Goal: Transaction & Acquisition: Book appointment/travel/reservation

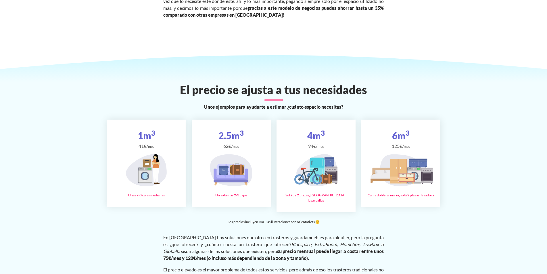
scroll to position [920, 0]
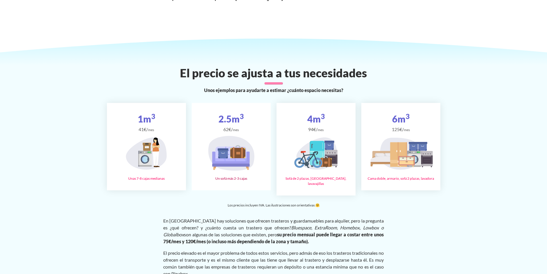
click at [235, 148] on icon at bounding box center [237, 153] width 15 height 10
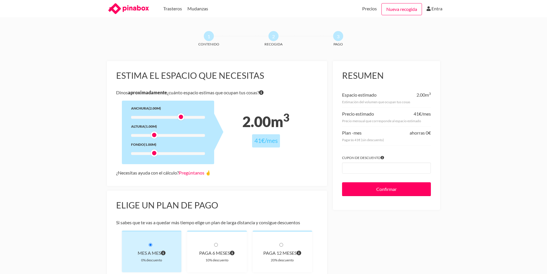
drag, startPoint x: 154, startPoint y: 117, endPoint x: 180, endPoint y: 118, distance: 26.2
click at [180, 118] on div at bounding box center [180, 116] width 7 height 7
drag, startPoint x: 155, startPoint y: 137, endPoint x: 182, endPoint y: 137, distance: 27.0
click at [182, 137] on div at bounding box center [180, 134] width 7 height 7
drag, startPoint x: 155, startPoint y: 154, endPoint x: 179, endPoint y: 160, distance: 25.2
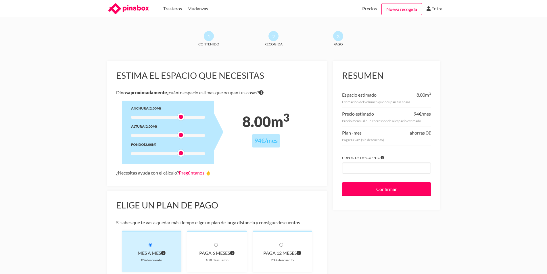
click at [179, 160] on div "Anchura (2.00m) Altura (2.00m) Fondo (2.00m)" at bounding box center [168, 133] width 92 height 64
drag, startPoint x: 181, startPoint y: 153, endPoint x: 169, endPoint y: 153, distance: 11.5
click at [169, 153] on div at bounding box center [167, 152] width 7 height 7
click at [64, 162] on div "1 Contenido 2 Recogida 3 Pago Estima el espacio que necesitas Dinos aproximadam…" at bounding box center [273, 230] width 547 height 399
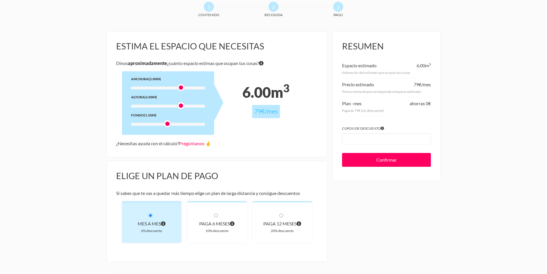
scroll to position [29, 0]
click at [476, 77] on div "1 Contenido 2 Recogida 3 Pago Estima el espacio que necesitas Dinos aproximadam…" at bounding box center [273, 201] width 547 height 399
click at [502, 91] on div "1 Contenido 2 Recogida 3 Pago Estima el espacio que necesitas Dinos aproximadam…" at bounding box center [273, 201] width 547 height 399
drag, startPoint x: 181, startPoint y: 106, endPoint x: 174, endPoint y: 106, distance: 6.3
click at [174, 106] on div at bounding box center [174, 106] width 7 height 7
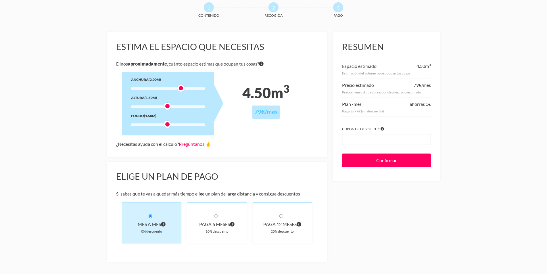
drag, startPoint x: 174, startPoint y: 106, endPoint x: 169, endPoint y: 105, distance: 5.3
click at [169, 105] on div at bounding box center [167, 106] width 7 height 7
click at [479, 82] on div "1 Contenido 2 Recogida 3 Pago Estima el espacio que necesitas Dinos aproximadam…" at bounding box center [273, 201] width 547 height 399
click at [415, 83] on span "79€" at bounding box center [418, 84] width 8 height 5
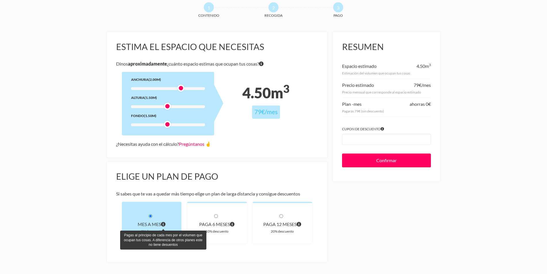
click at [163, 227] on span "Pagas al principio de cada mes por el volumen que ocupan tus cosas. A diferenci…" at bounding box center [163, 224] width 5 height 8
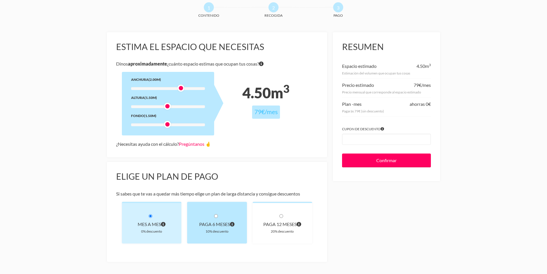
click at [222, 226] on div "paga 6 meses" at bounding box center [216, 224] width 41 height 8
radio input "true"
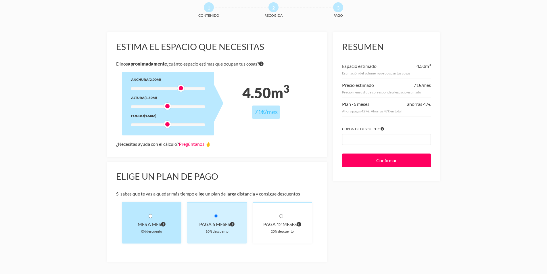
click at [152, 223] on div "Mes a mes" at bounding box center [151, 224] width 41 height 8
radio input "true"
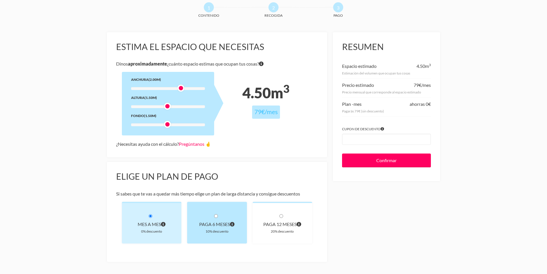
click at [204, 231] on div "10% descuento" at bounding box center [216, 231] width 41 height 6
radio input "true"
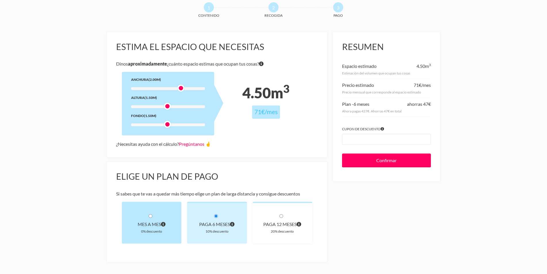
click at [148, 228] on div "Mes a mes" at bounding box center [151, 224] width 41 height 8
radio input "true"
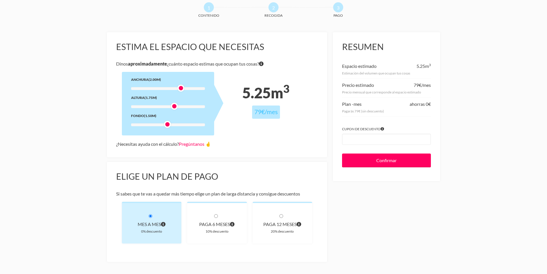
drag, startPoint x: 166, startPoint y: 106, endPoint x: 172, endPoint y: 106, distance: 5.2
click at [172, 106] on div at bounding box center [174, 106] width 7 height 7
drag, startPoint x: 176, startPoint y: 106, endPoint x: 181, endPoint y: 105, distance: 5.5
click at [181, 105] on div at bounding box center [180, 106] width 7 height 7
drag, startPoint x: 180, startPoint y: 106, endPoint x: 166, endPoint y: 108, distance: 13.9
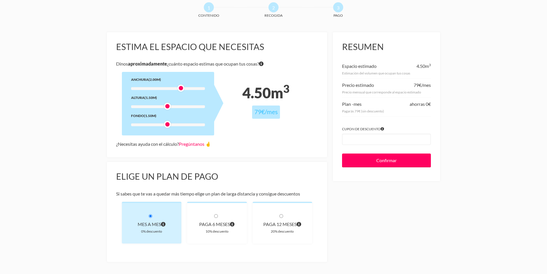
click at [166, 108] on div at bounding box center [167, 106] width 7 height 7
drag, startPoint x: 166, startPoint y: 108, endPoint x: 159, endPoint y: 110, distance: 8.0
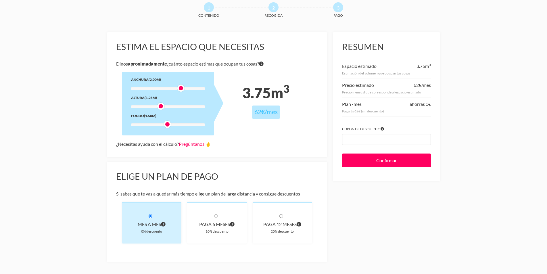
click at [159, 110] on div "Anchura (2.00m) Altura (1.25m) Fondo (1.50m)" at bounding box center [168, 104] width 92 height 64
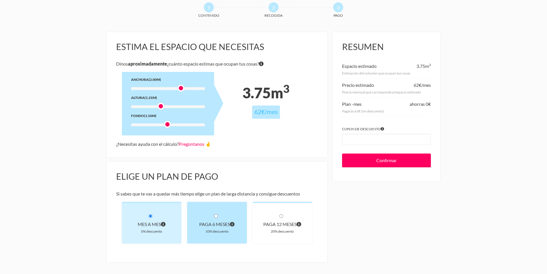
click at [228, 220] on div "paga 6 meses" at bounding box center [216, 224] width 41 height 8
radio input "true"
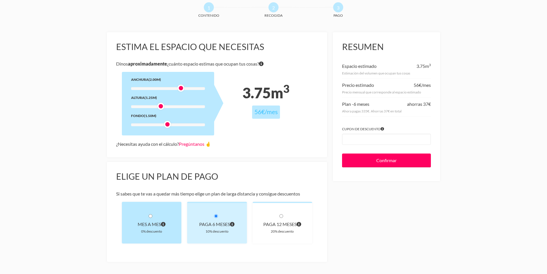
click at [162, 217] on div "Mes a mes 0% descuento" at bounding box center [152, 223] width 60 height 42
radio input "true"
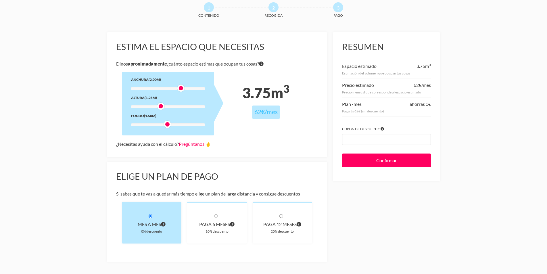
click at [162, 217] on div "Mes a mes 0% descuento" at bounding box center [152, 223] width 60 height 42
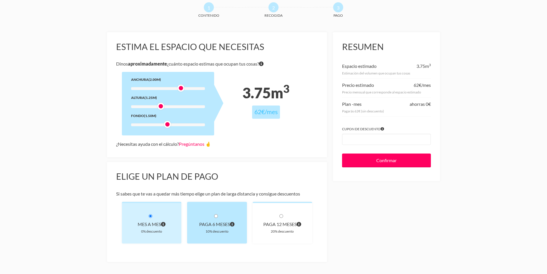
click at [220, 219] on div "paga 6 meses 10% descuento" at bounding box center [217, 223] width 60 height 42
radio input "true"
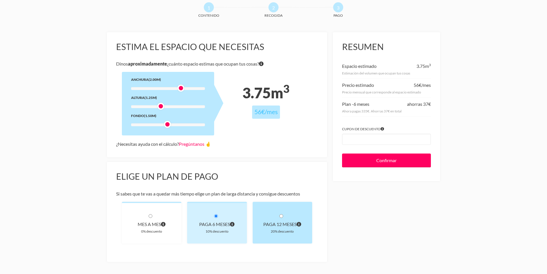
click at [292, 222] on div "paga 12 meses" at bounding box center [282, 224] width 41 height 8
radio input "true"
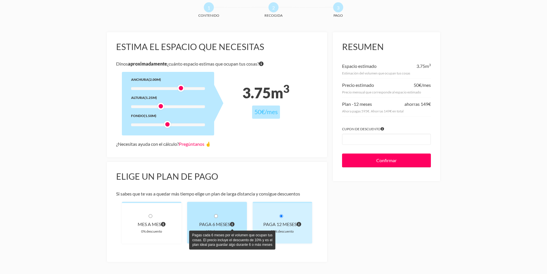
click at [233, 224] on icon "Pagas cada 6 meses por el volumen que ocupan tus cosas. El precio incluye el de…" at bounding box center [232, 224] width 5 height 5
radio input "true"
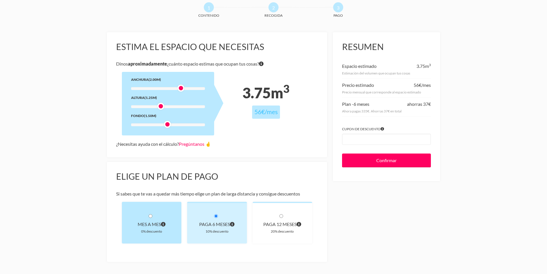
click at [181, 227] on div "Mes a mes 0% descuento" at bounding box center [152, 223] width 60 height 42
radio input "true"
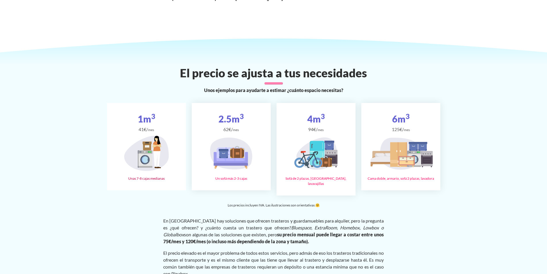
click at [140, 136] on icon at bounding box center [146, 153] width 45 height 35
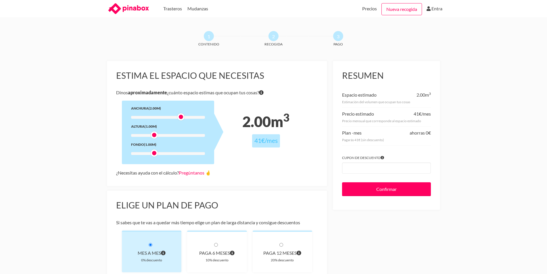
drag, startPoint x: 156, startPoint y: 116, endPoint x: 181, endPoint y: 116, distance: 24.4
click at [181, 116] on div at bounding box center [180, 116] width 7 height 7
drag, startPoint x: 153, startPoint y: 135, endPoint x: 175, endPoint y: 134, distance: 22.2
click at [175, 134] on div at bounding box center [174, 134] width 7 height 7
drag, startPoint x: 175, startPoint y: 134, endPoint x: 181, endPoint y: 137, distance: 6.2
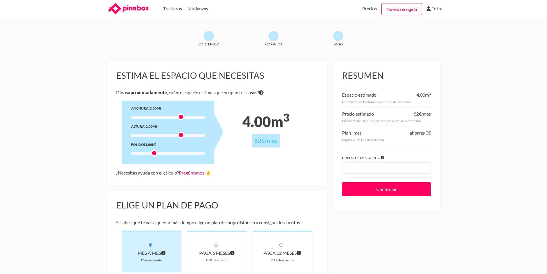
click at [181, 137] on div at bounding box center [180, 134] width 7 height 7
drag, startPoint x: 156, startPoint y: 153, endPoint x: 161, endPoint y: 153, distance: 5.5
click at [161, 153] on div at bounding box center [160, 152] width 7 height 7
